Goal: Find contact information: Find contact information

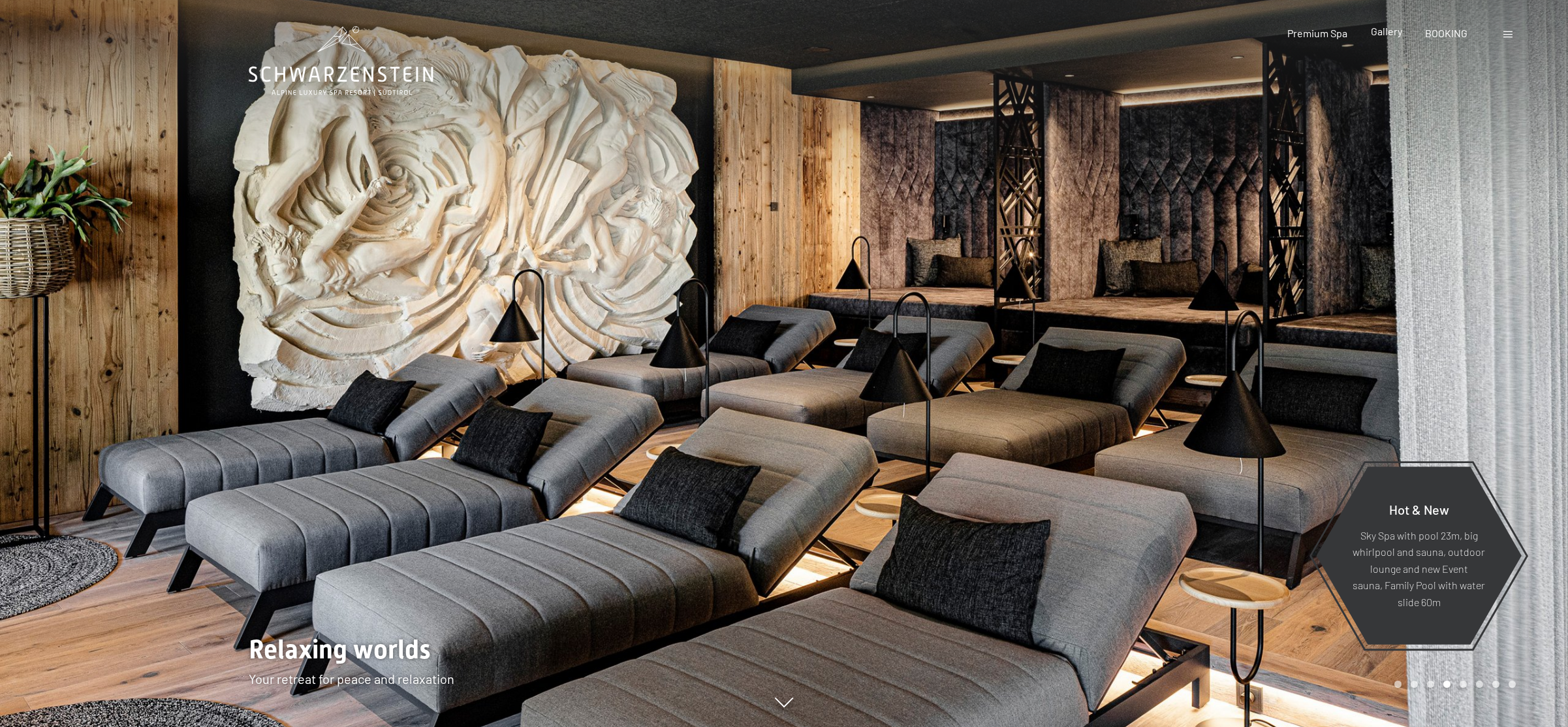
click at [1392, 31] on span "Gallery" at bounding box center [1386, 31] width 31 height 13
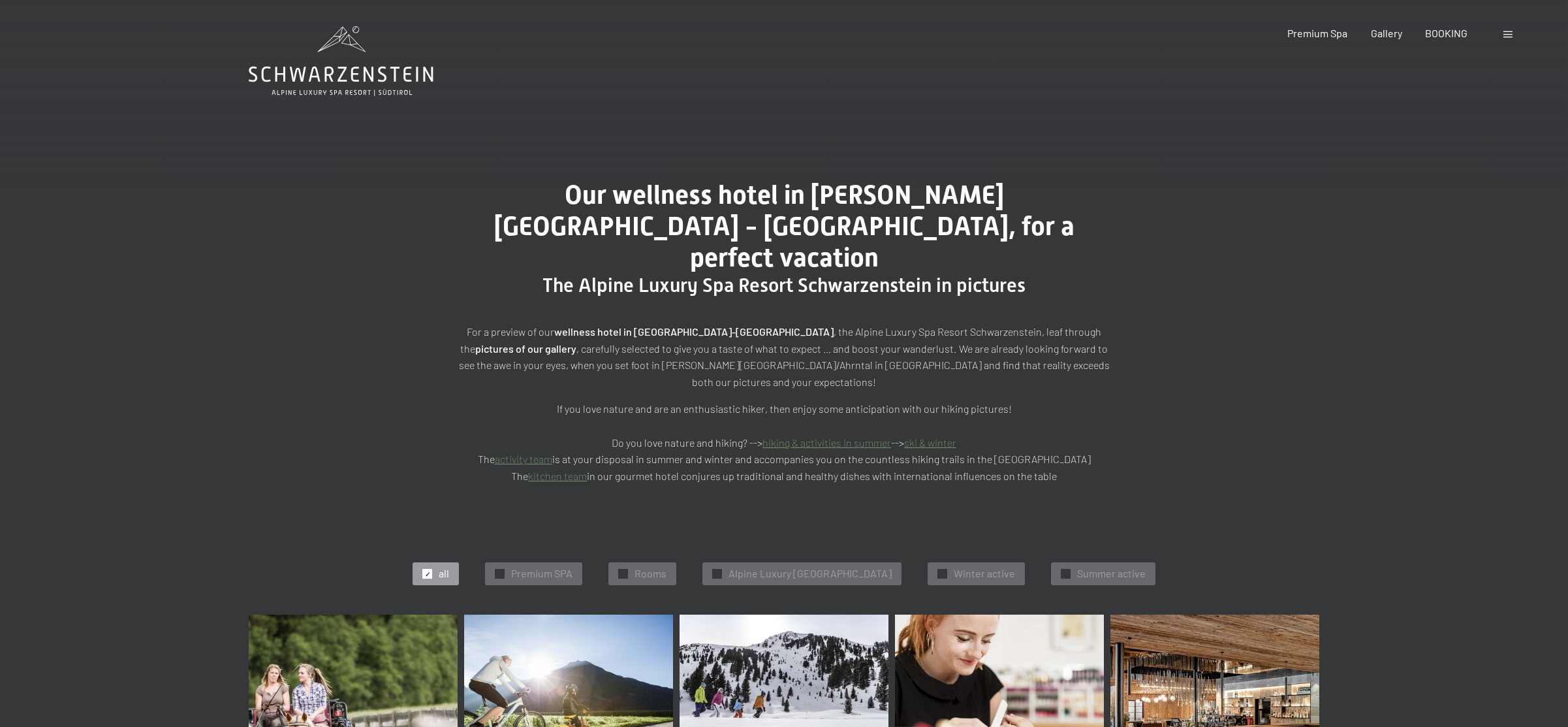
click at [1508, 35] on span at bounding box center [1508, 35] width 9 height 7
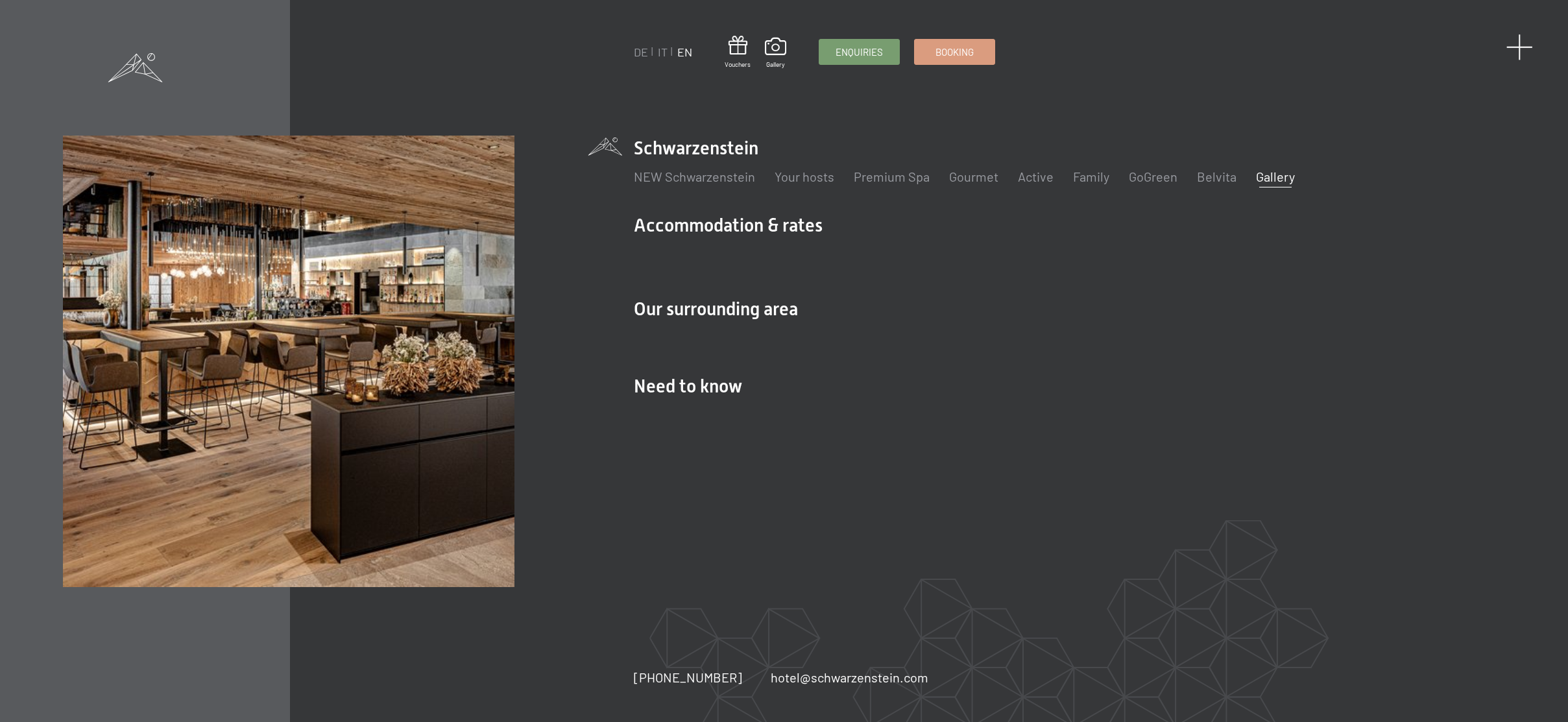
click at [1515, 50] on span at bounding box center [1520, 47] width 26 height 26
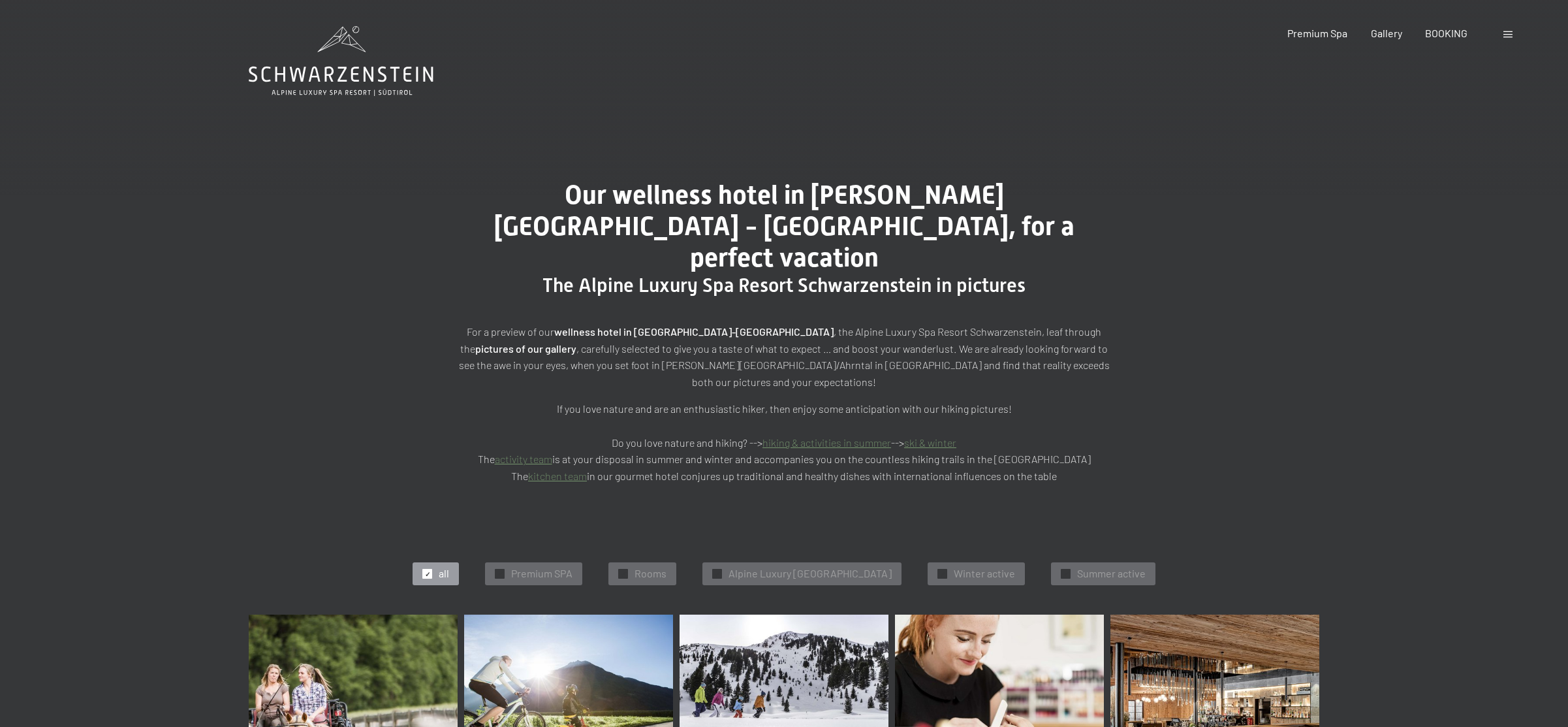
click at [350, 43] on icon at bounding box center [341, 60] width 185 height 70
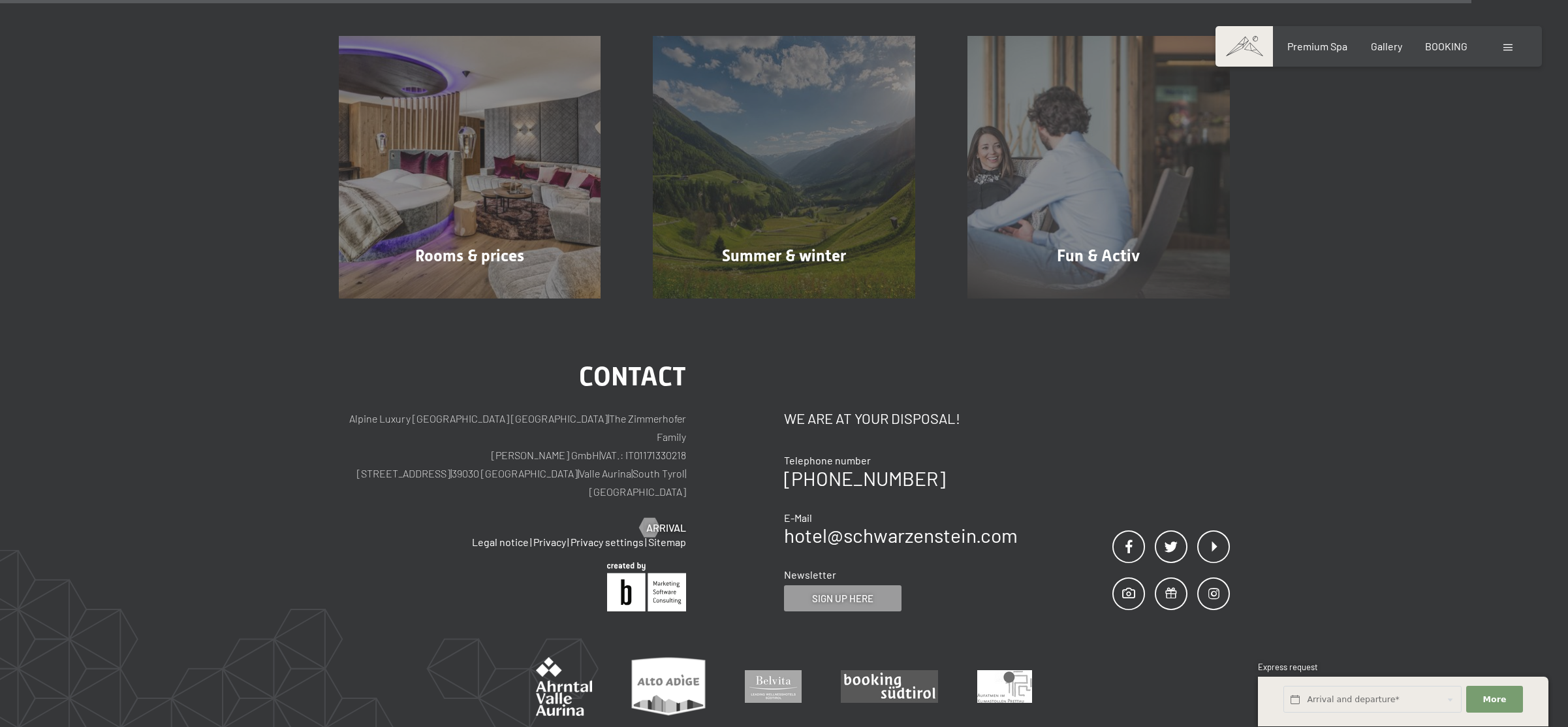
scroll to position [7488, 0]
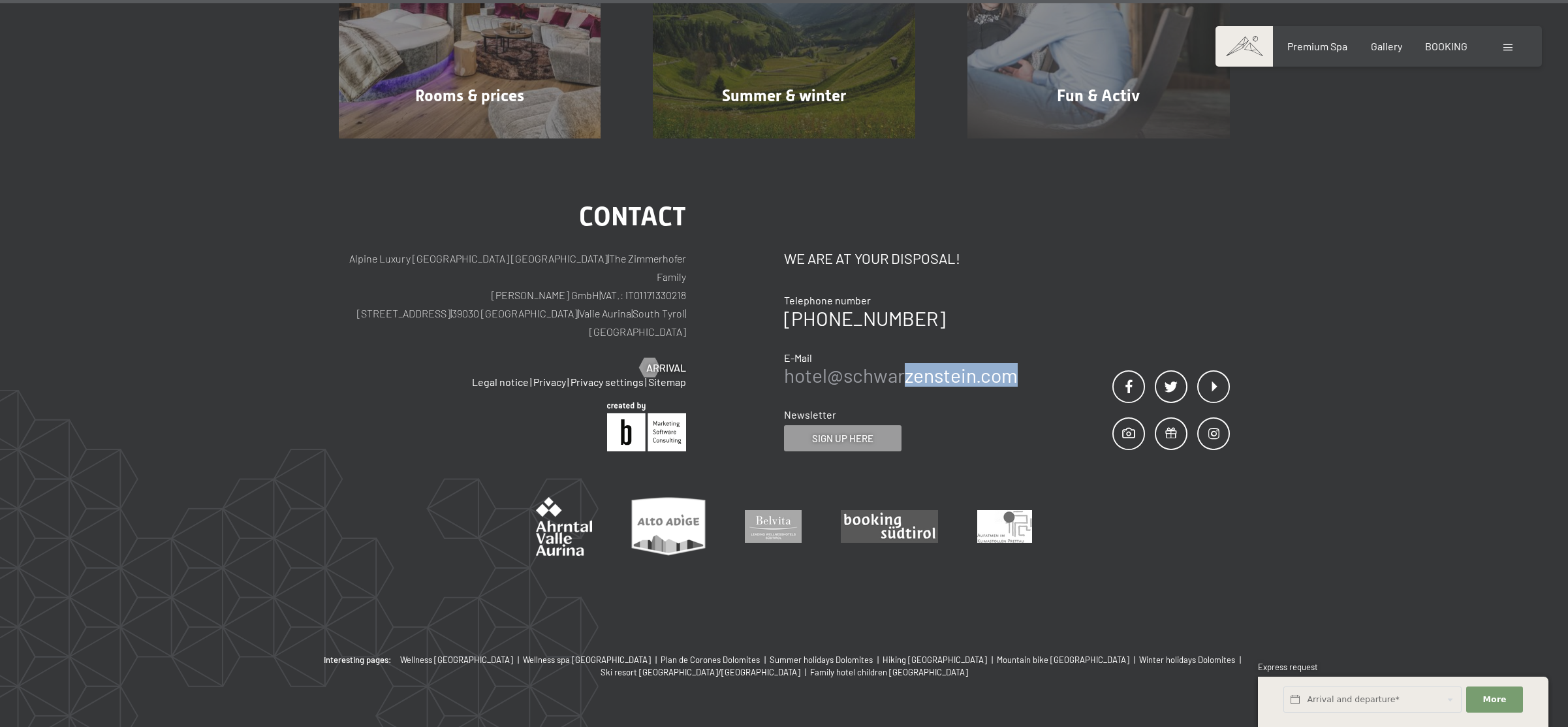
drag, startPoint x: 1059, startPoint y: 342, endPoint x: 901, endPoint y: 348, distance: 158.1
click at [901, 348] on div "Contact We are at your disposal! Telephone number +39 0474 674100 E-Mail hotel@…" at bounding box center [1006, 328] width 446 height 248
